Goal: Information Seeking & Learning: Learn about a topic

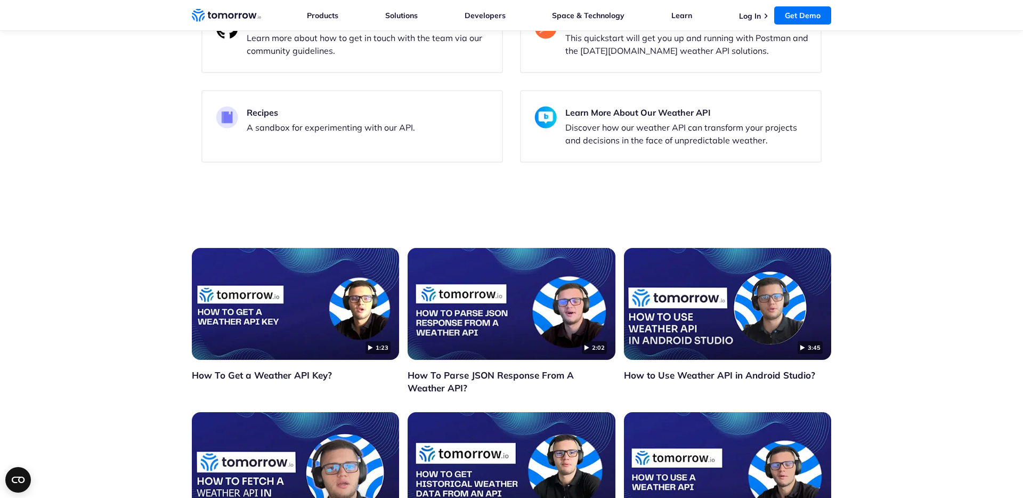
scroll to position [1626, 0]
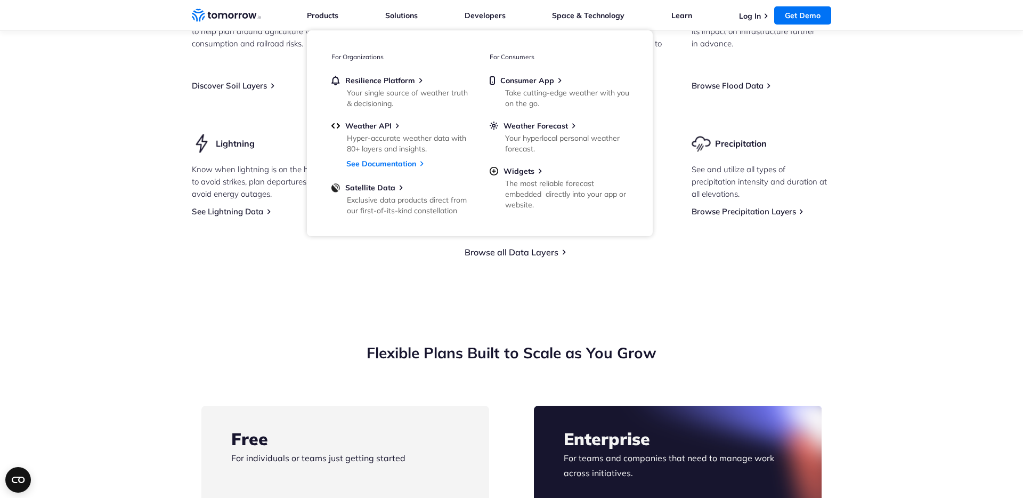
click at [225, 24] on nav "Weather Intelligence Solutions Products Products For Organizations Resilience P…" at bounding box center [511, 15] width 639 height 30
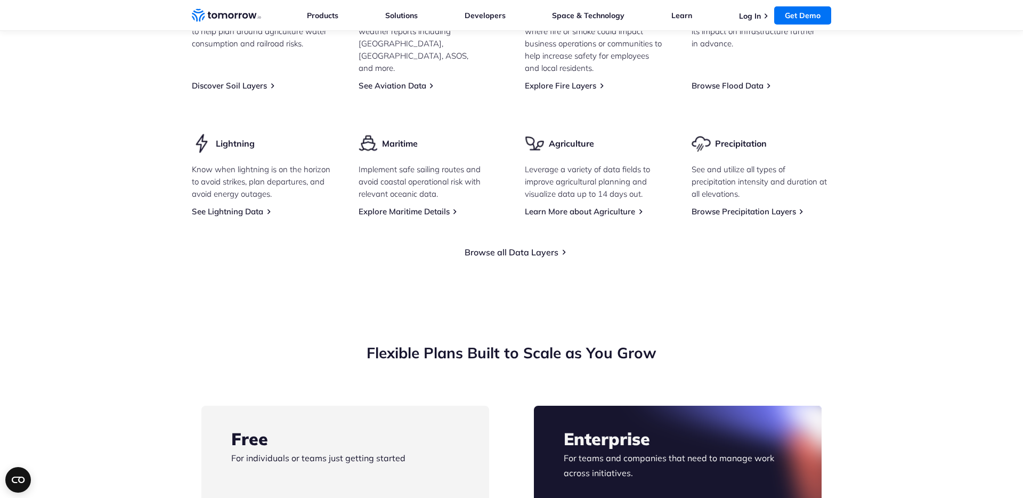
click at [231, 15] on icon "Weather Intelligence Solutions" at bounding box center [226, 15] width 69 height 13
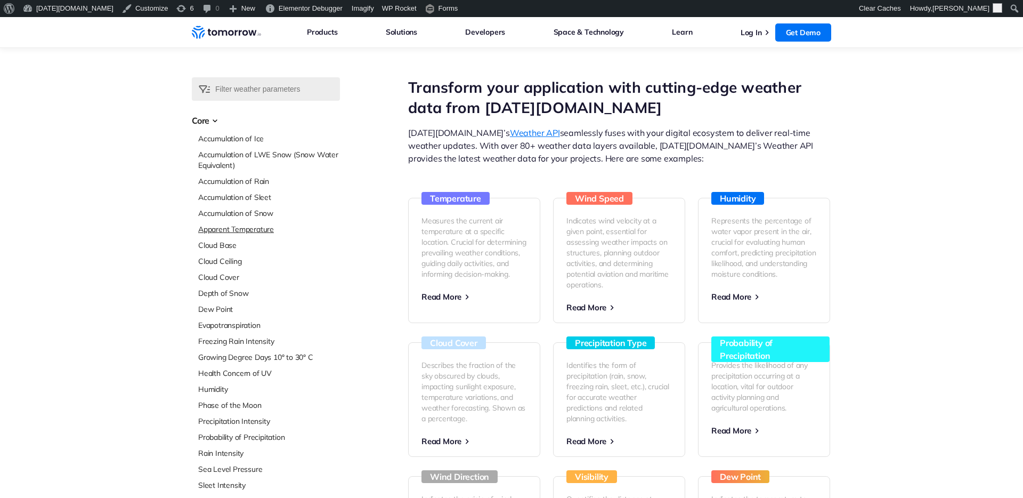
click at [226, 224] on link "Apparent Temperature" at bounding box center [269, 229] width 142 height 11
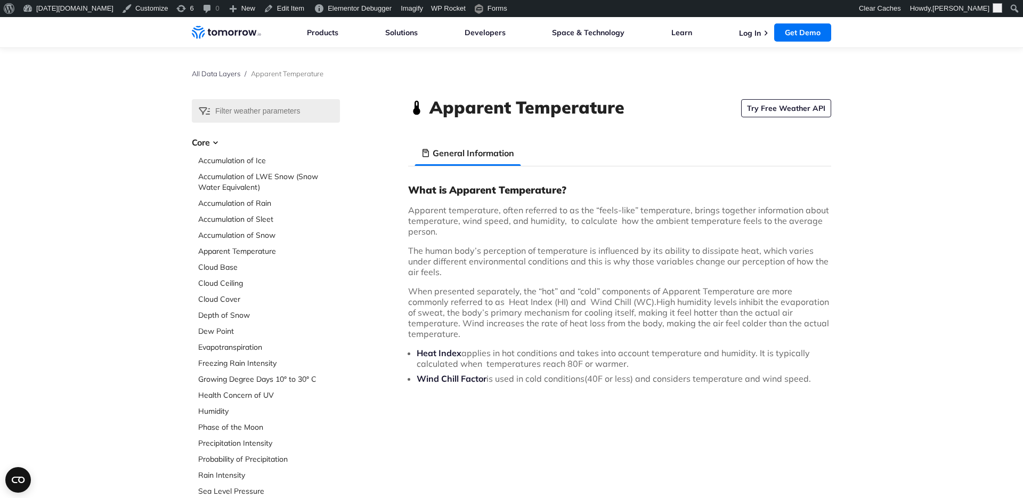
click at [737, 228] on p "Apparent temperature, often referred to as the “feels-like” temperature, brings…" at bounding box center [619, 221] width 423 height 32
click at [737, 232] on p "Apparent temperature, often referred to as the “feels-like” temperature, brings…" at bounding box center [619, 221] width 423 height 32
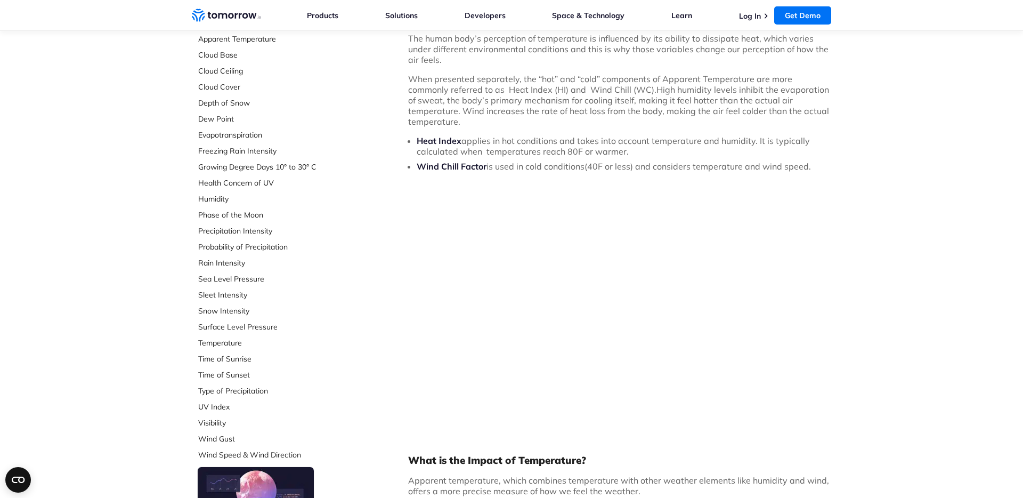
scroll to position [214, 0]
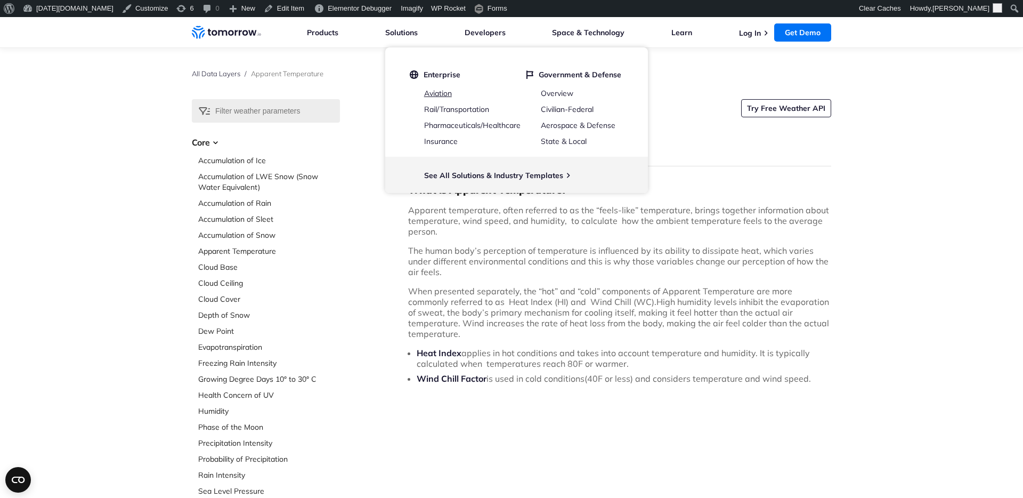
click at [440, 94] on link "Aviation" at bounding box center [438, 93] width 28 height 10
